Goal: Task Accomplishment & Management: Complete application form

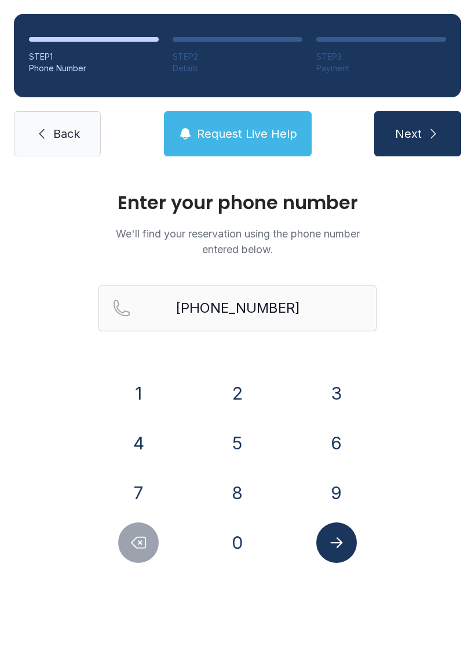
click at [151, 531] on button "Delete number" at bounding box center [138, 543] width 41 height 41
click at [151, 525] on div at bounding box center [138, 543] width 81 height 41
click at [150, 518] on div "1 2 3 4 5 6 7 8 9 0" at bounding box center [237, 468] width 278 height 190
click at [138, 534] on icon "Delete number" at bounding box center [138, 542] width 17 height 17
click at [138, 534] on button "Delete number" at bounding box center [138, 543] width 41 height 41
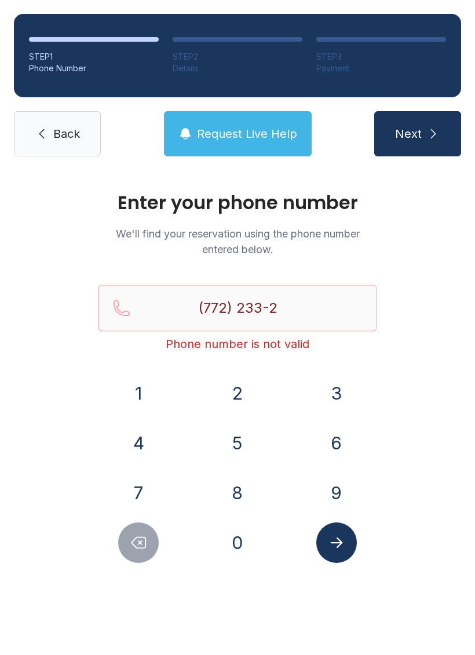
click at [149, 535] on button "Delete number" at bounding box center [138, 543] width 41 height 41
click at [148, 535] on button "Delete number" at bounding box center [138, 543] width 41 height 41
click at [143, 534] on button "Delete number" at bounding box center [138, 543] width 41 height 41
click at [143, 533] on button "Delete number" at bounding box center [138, 543] width 41 height 41
click at [141, 531] on button "Delete number" at bounding box center [138, 543] width 41 height 41
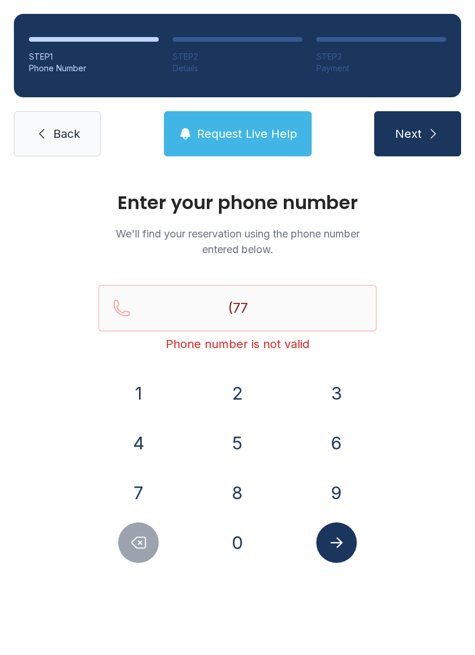
click at [141, 531] on button "Delete number" at bounding box center [138, 543] width 41 height 41
type input "(7"
click at [133, 542] on icon "Delete number" at bounding box center [139, 543] width 14 height 11
click at [240, 491] on button "8" at bounding box center [237, 493] width 41 height 41
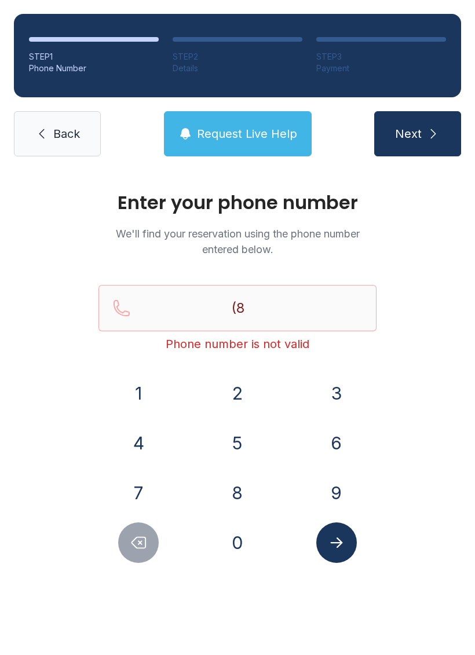
click at [138, 430] on button "4" at bounding box center [138, 443] width 41 height 41
click at [327, 381] on button "3" at bounding box center [336, 393] width 41 height 41
click at [341, 473] on button "9" at bounding box center [336, 493] width 41 height 41
click at [265, 539] on div "0" at bounding box center [238, 543] width 81 height 41
click at [246, 546] on button "0" at bounding box center [237, 543] width 41 height 41
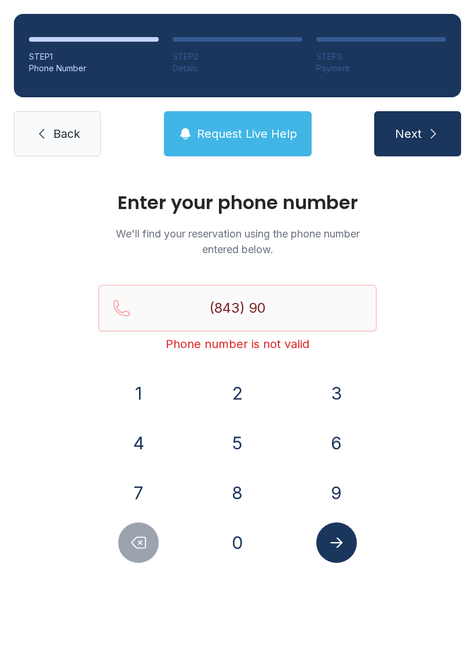
click at [155, 381] on div "1" at bounding box center [138, 393] width 81 height 41
click at [137, 387] on button "1" at bounding box center [138, 393] width 41 height 41
click at [332, 487] on button "9" at bounding box center [336, 493] width 41 height 41
click at [250, 477] on button "8" at bounding box center [237, 493] width 41 height 41
click at [343, 381] on button "3" at bounding box center [336, 393] width 41 height 41
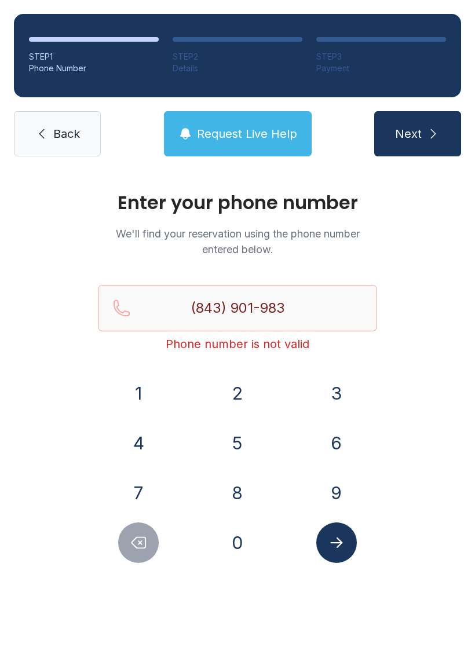
click at [335, 491] on button "9" at bounding box center [336, 493] width 41 height 41
type input "[PHONE_NUMBER]"
click at [349, 547] on button "Submit lookup form" at bounding box center [336, 543] width 41 height 41
